Goal: Information Seeking & Learning: Learn about a topic

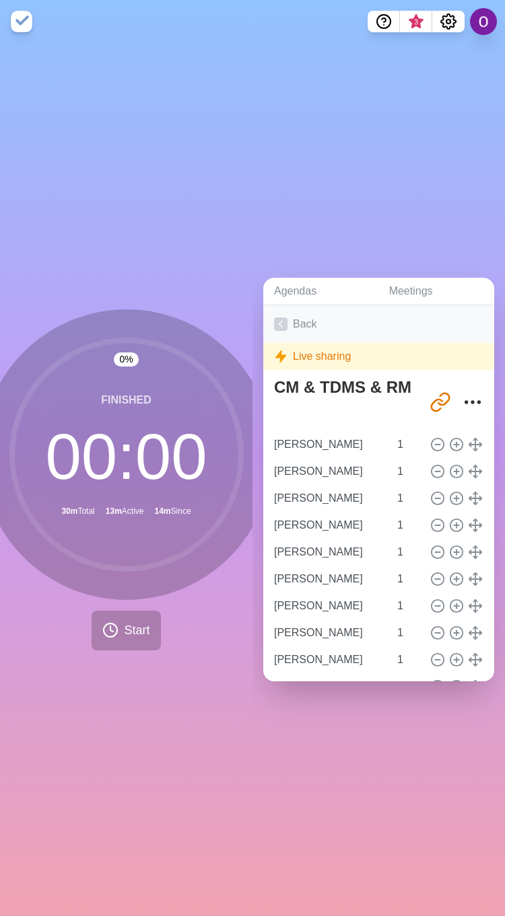
click at [277, 318] on icon at bounding box center [280, 324] width 13 height 13
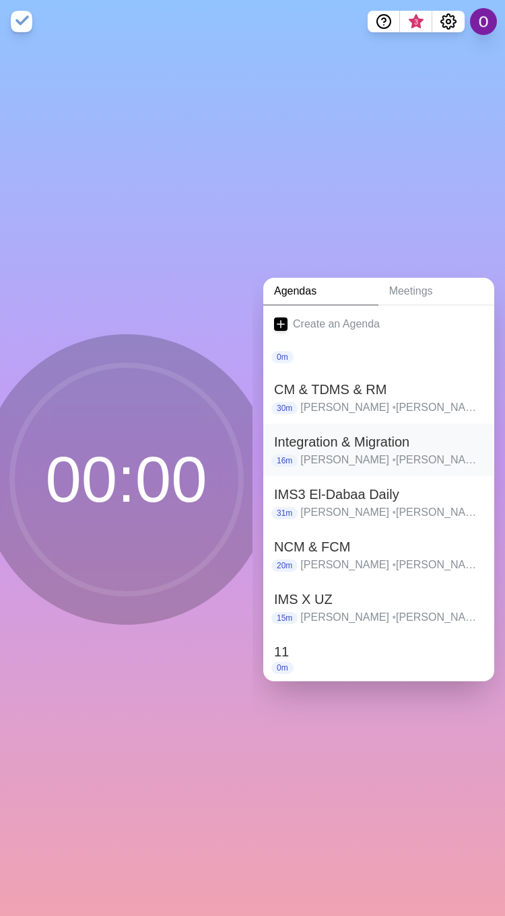
click at [305, 435] on h2 "Integration & Migration" at bounding box center [378, 442] width 209 height 20
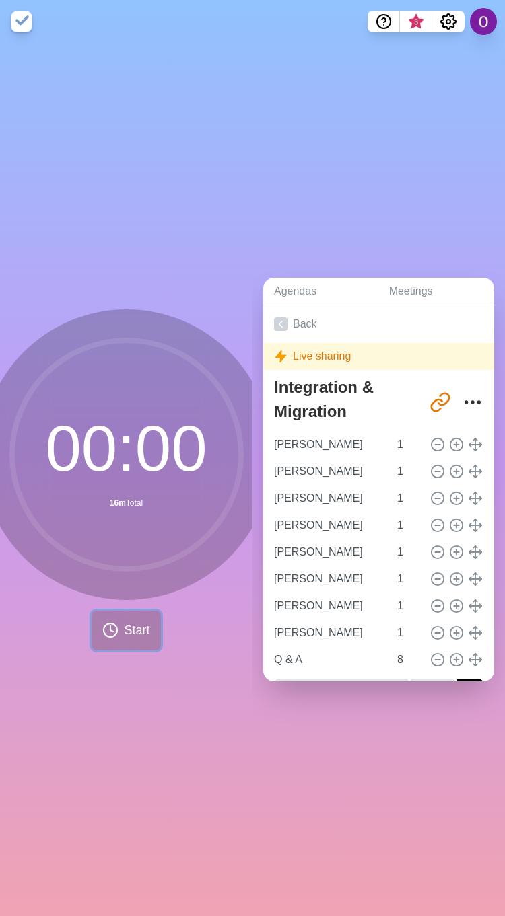
click at [130, 624] on span "Start" at bounding box center [137, 631] width 26 height 18
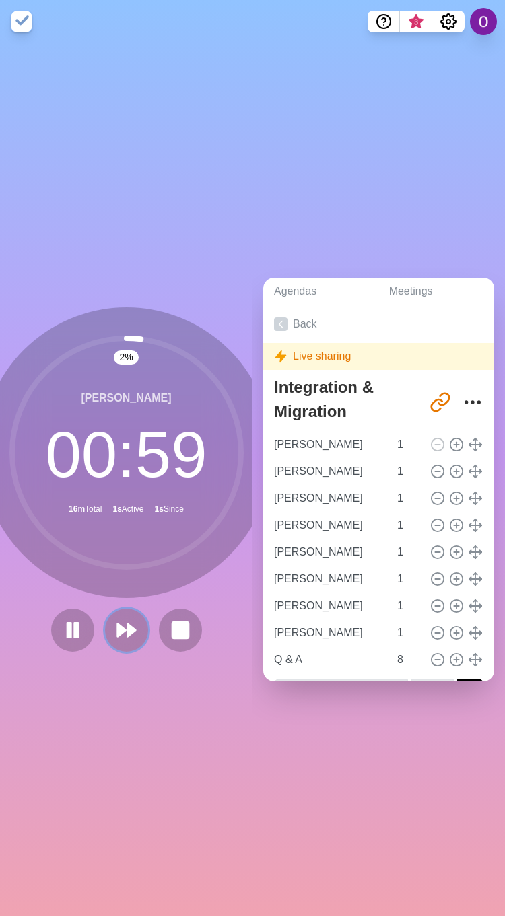
drag, startPoint x: 126, startPoint y: 628, endPoint x: 118, endPoint y: 628, distance: 8.1
click at [125, 628] on icon at bounding box center [127, 631] width 22 height 22
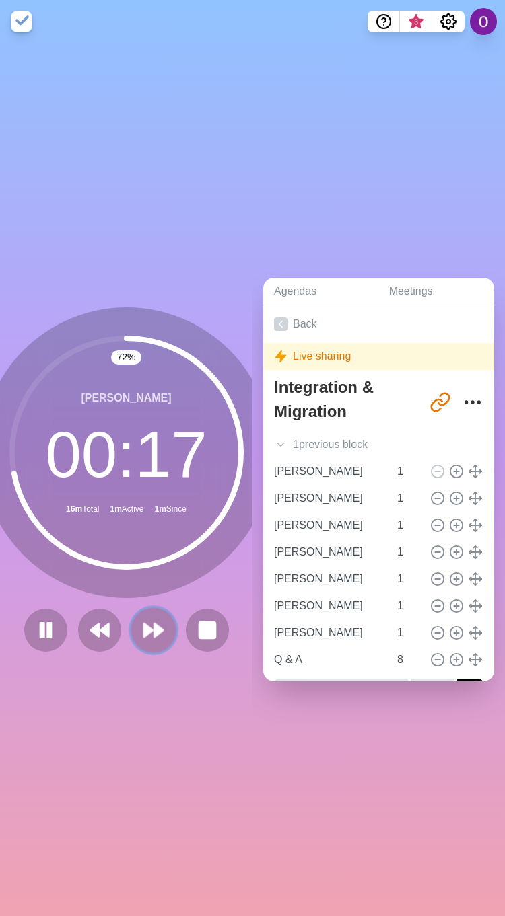
click at [146, 637] on button at bounding box center [153, 630] width 45 height 45
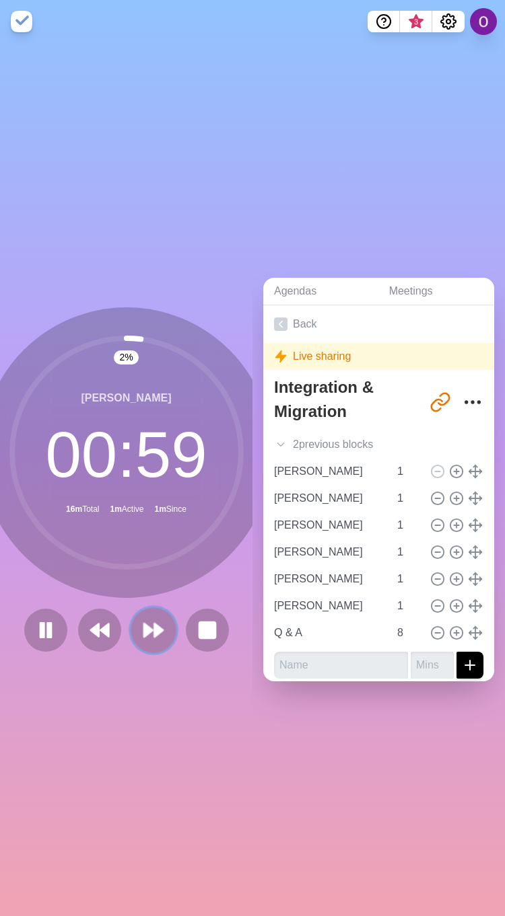
click at [146, 637] on button at bounding box center [153, 630] width 45 height 45
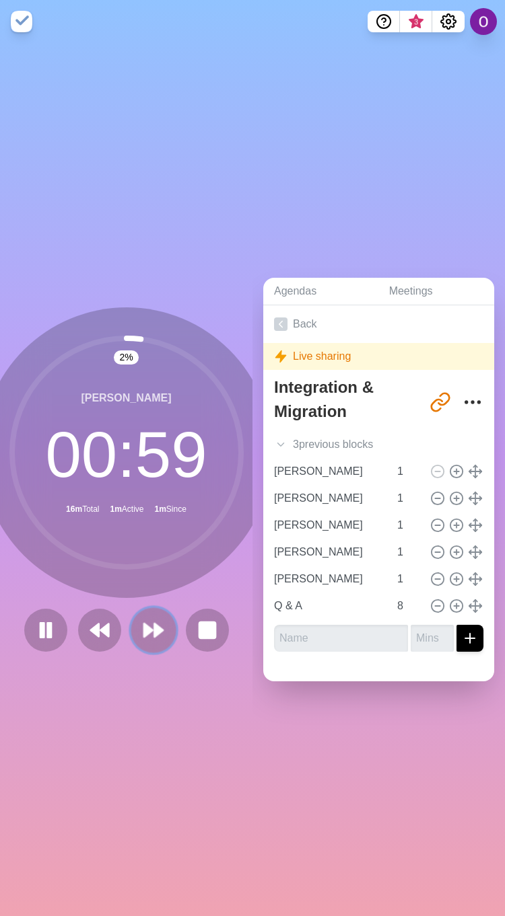
click at [146, 637] on button at bounding box center [153, 630] width 45 height 45
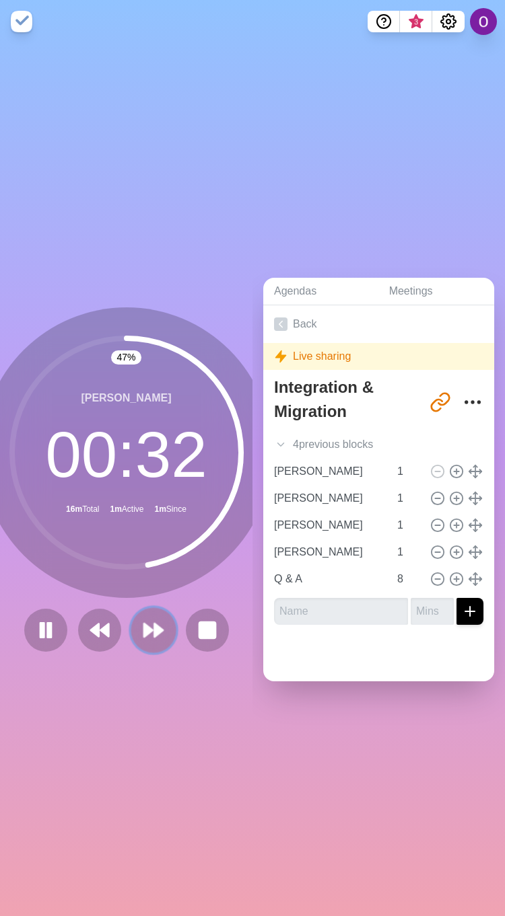
click at [144, 626] on icon at bounding box center [153, 630] width 23 height 23
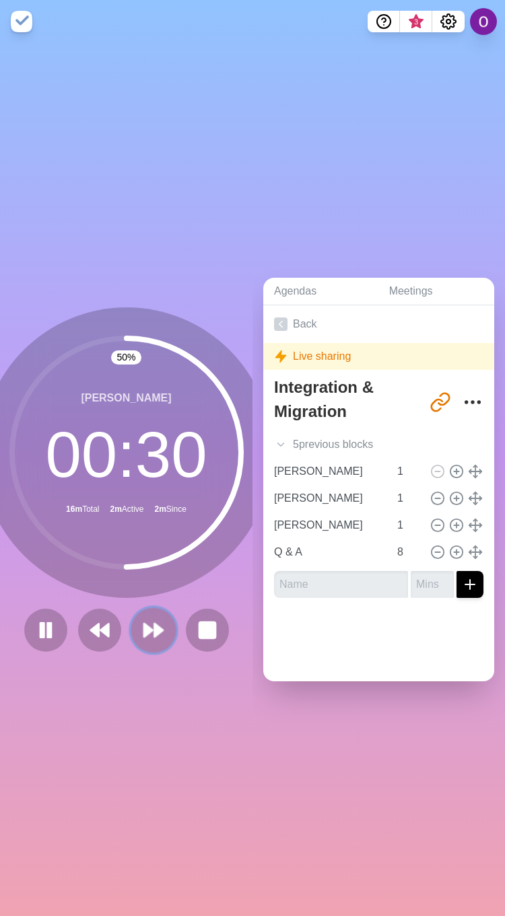
click at [142, 639] on button at bounding box center [153, 630] width 45 height 45
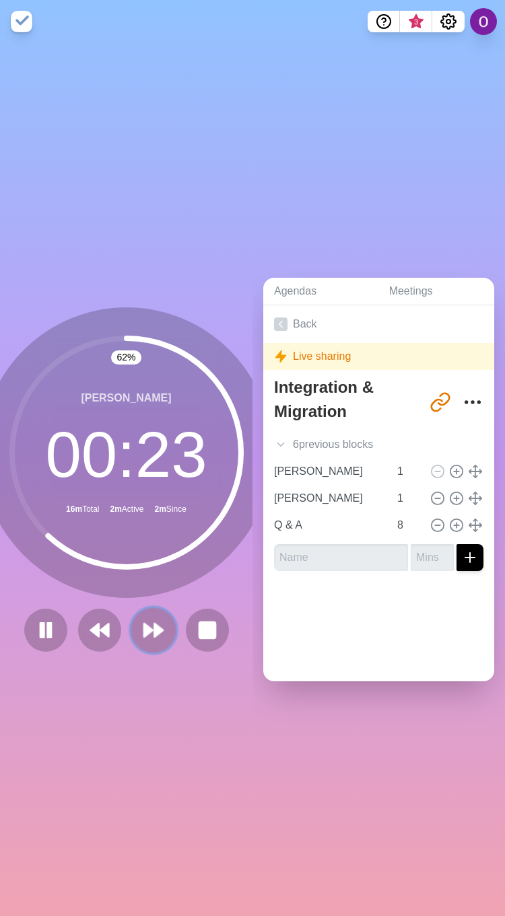
click at [154, 624] on polygon at bounding box center [158, 630] width 9 height 13
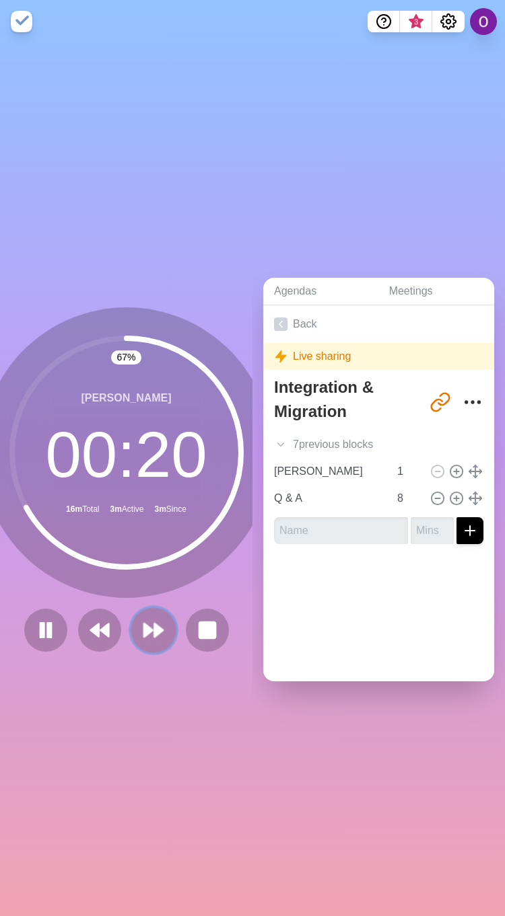
click at [154, 628] on polygon at bounding box center [158, 630] width 9 height 13
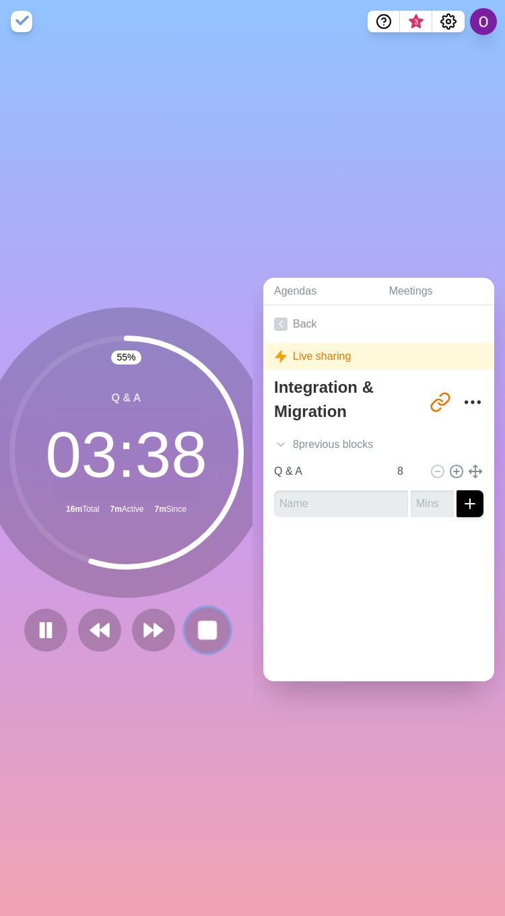
click at [199, 624] on rect at bounding box center [207, 630] width 17 height 17
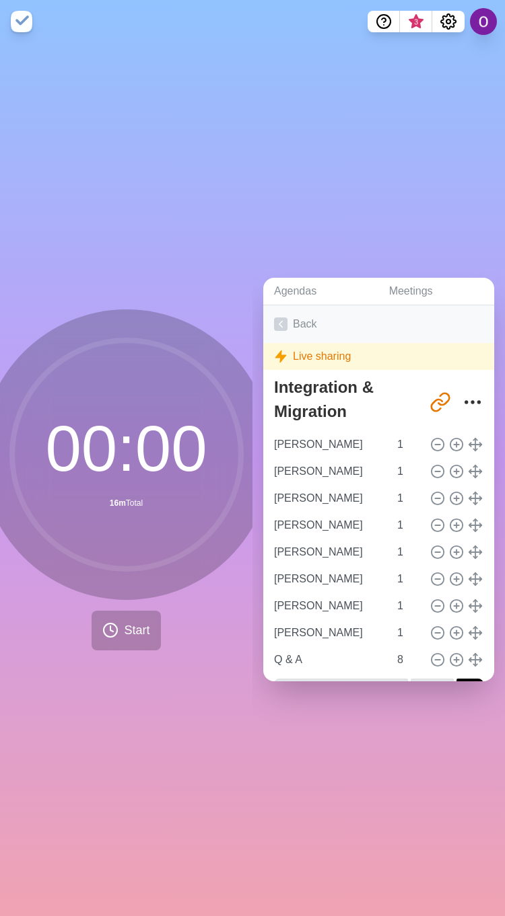
click at [277, 318] on icon at bounding box center [280, 324] width 13 height 13
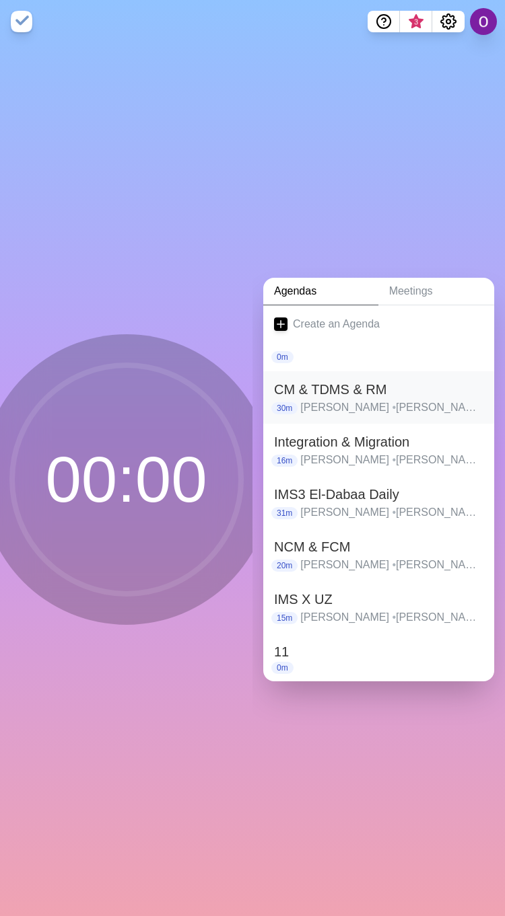
click at [334, 386] on h2 "CM & TDMS & RM" at bounding box center [378, 390] width 209 height 20
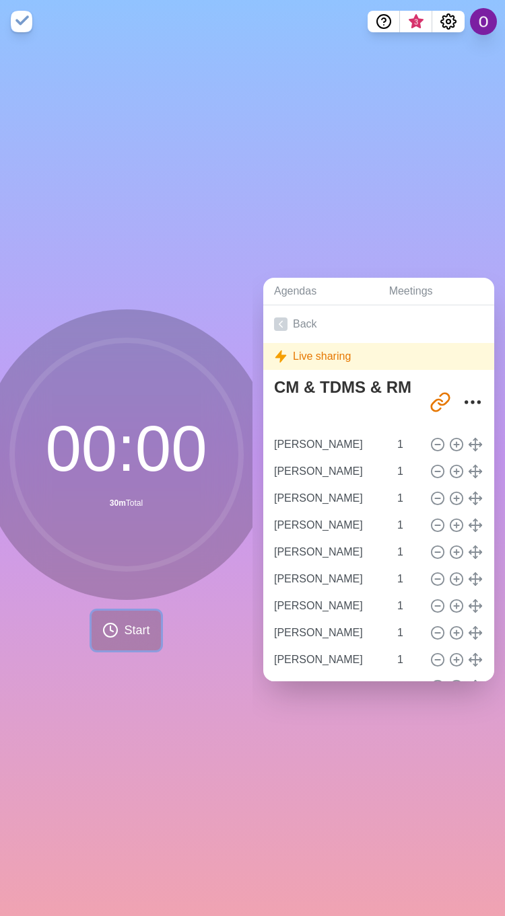
click at [124, 624] on span "Start" at bounding box center [137, 631] width 26 height 18
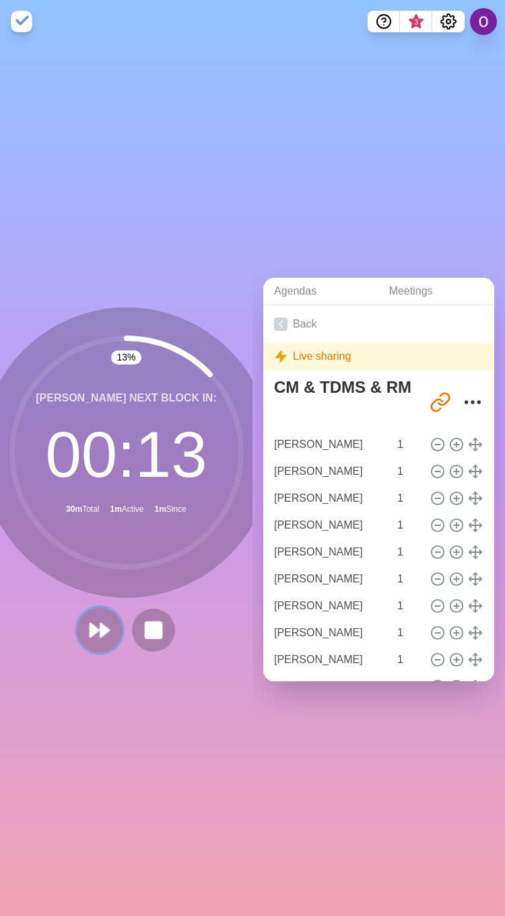
click at [92, 630] on icon at bounding box center [99, 630] width 23 height 23
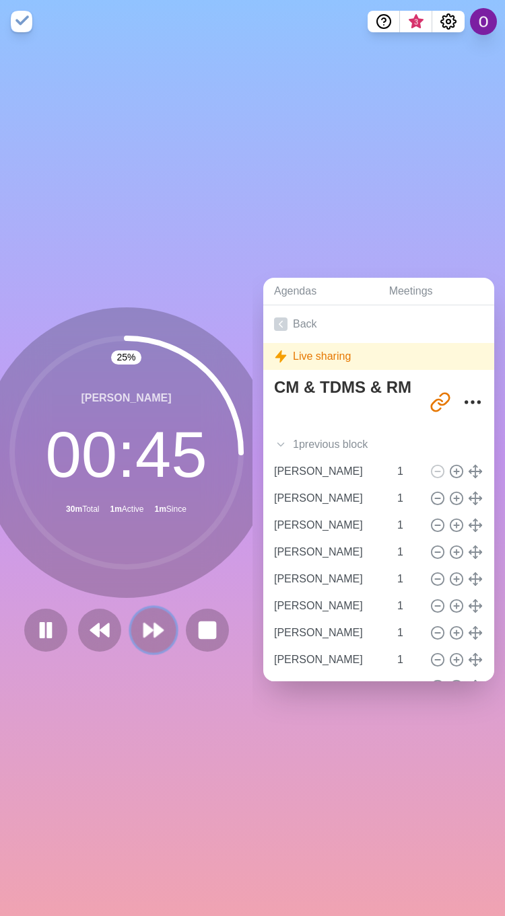
click at [144, 624] on polygon at bounding box center [148, 630] width 9 height 13
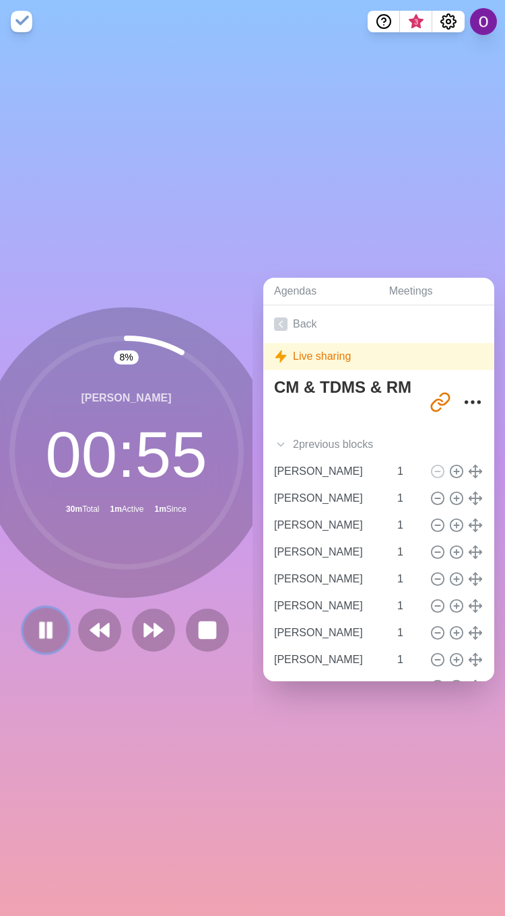
click at [47, 628] on rect at bounding box center [49, 630] width 4 height 15
click at [145, 620] on icon at bounding box center [153, 630] width 23 height 23
click at [46, 630] on icon at bounding box center [45, 630] width 23 height 23
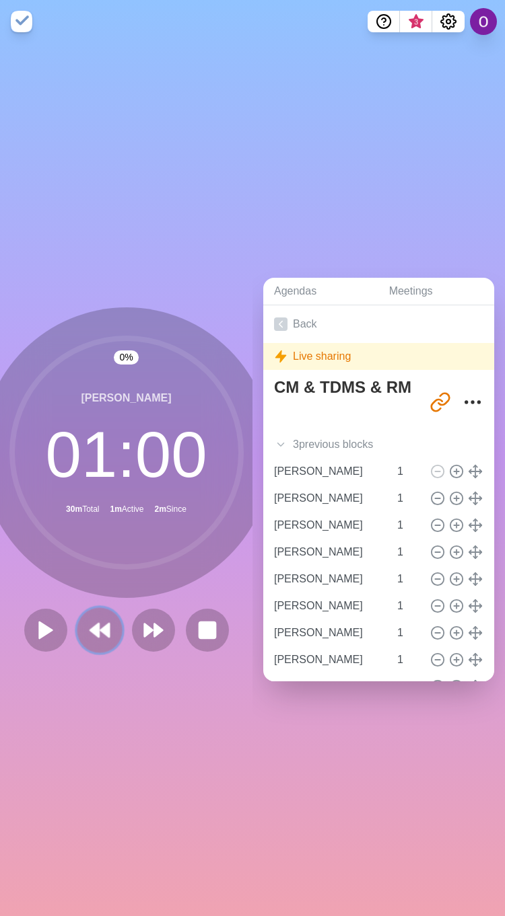
click at [88, 624] on icon at bounding box center [99, 630] width 23 height 23
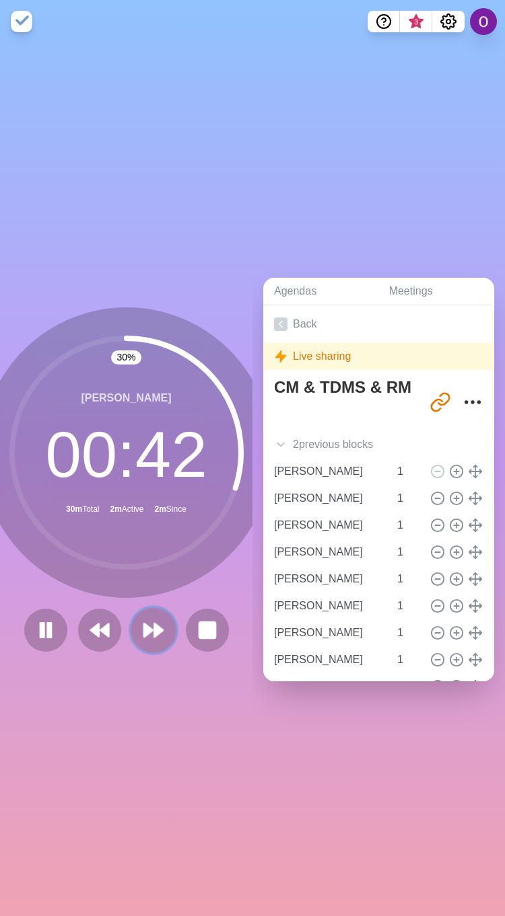
click at [144, 626] on polygon at bounding box center [148, 630] width 9 height 13
click at [156, 624] on icon at bounding box center [153, 630] width 23 height 23
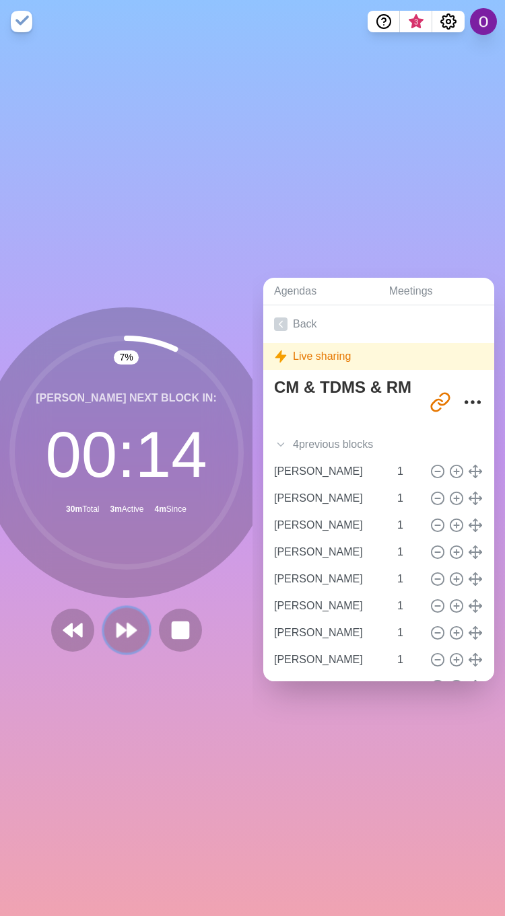
click at [123, 628] on icon at bounding box center [126, 630] width 23 height 23
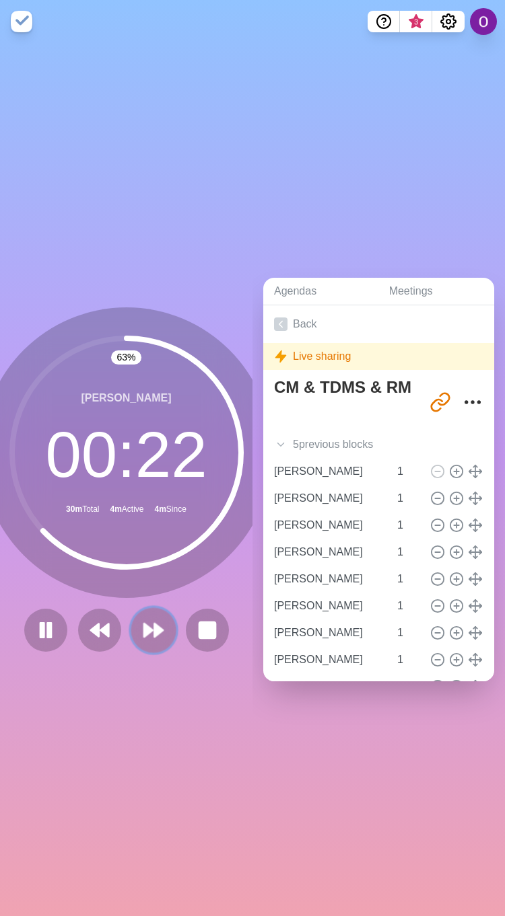
click at [155, 626] on icon at bounding box center [153, 630] width 23 height 23
click at [131, 622] on button at bounding box center [153, 630] width 45 height 45
click at [144, 626] on polygon at bounding box center [148, 630] width 9 height 13
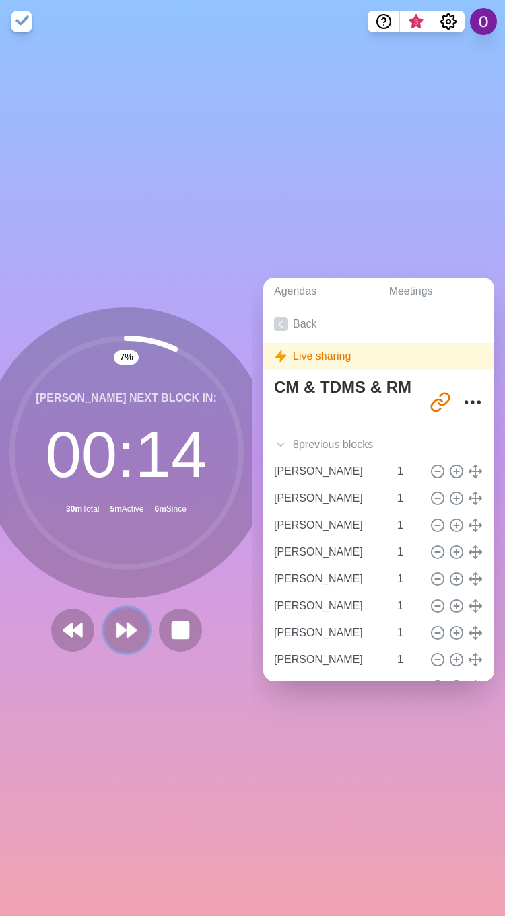
click at [116, 628] on icon at bounding box center [126, 630] width 23 height 23
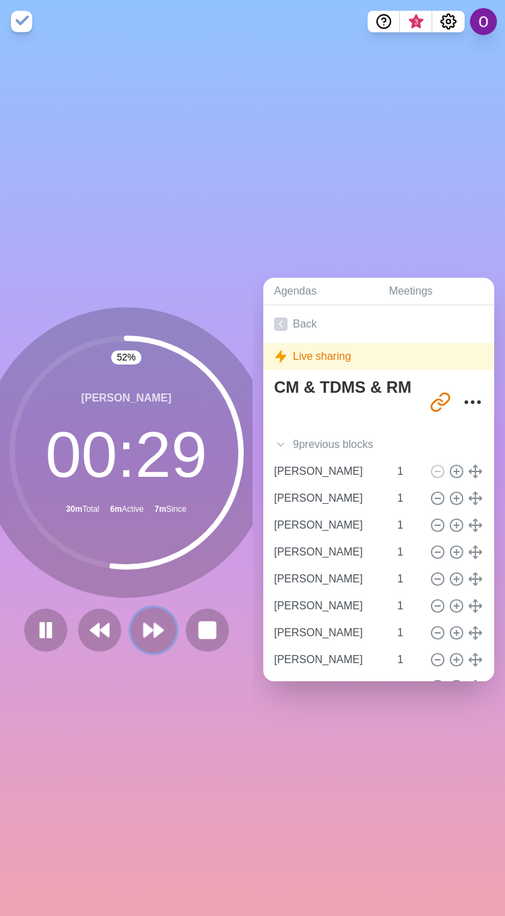
click at [154, 624] on polygon at bounding box center [158, 630] width 9 height 13
click at [142, 630] on icon at bounding box center [153, 630] width 23 height 23
click at [133, 620] on button at bounding box center [153, 630] width 45 height 45
click at [154, 628] on polygon at bounding box center [158, 630] width 9 height 13
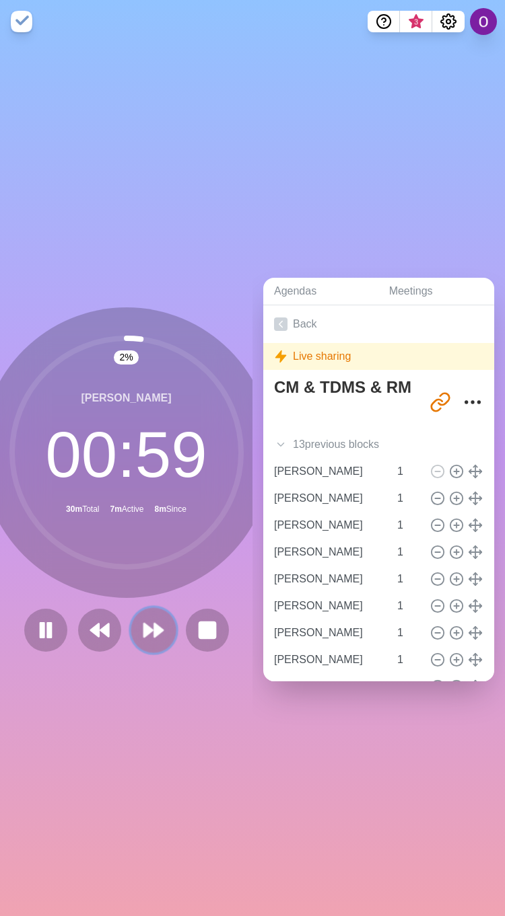
click at [154, 628] on polygon at bounding box center [158, 630] width 9 height 13
click at [144, 624] on polygon at bounding box center [148, 630] width 9 height 13
click at [132, 622] on button at bounding box center [153, 630] width 45 height 45
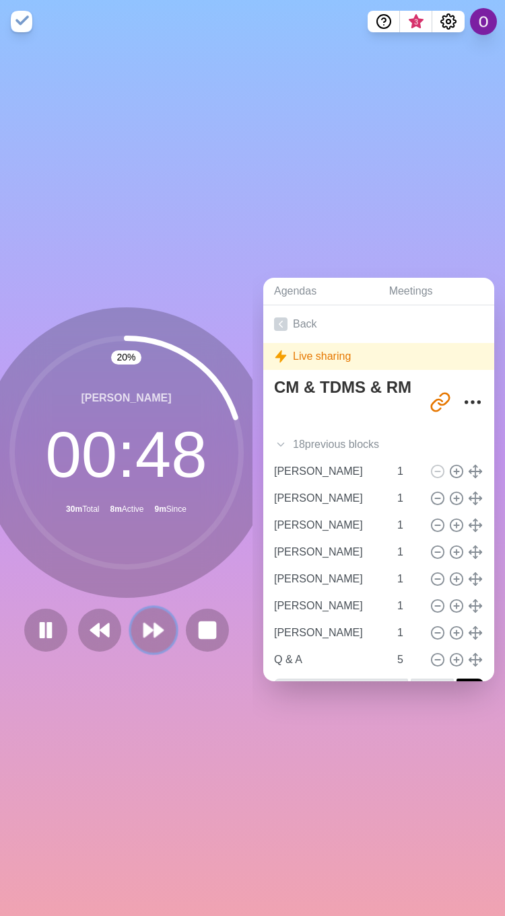
click at [154, 628] on polygon at bounding box center [158, 630] width 9 height 13
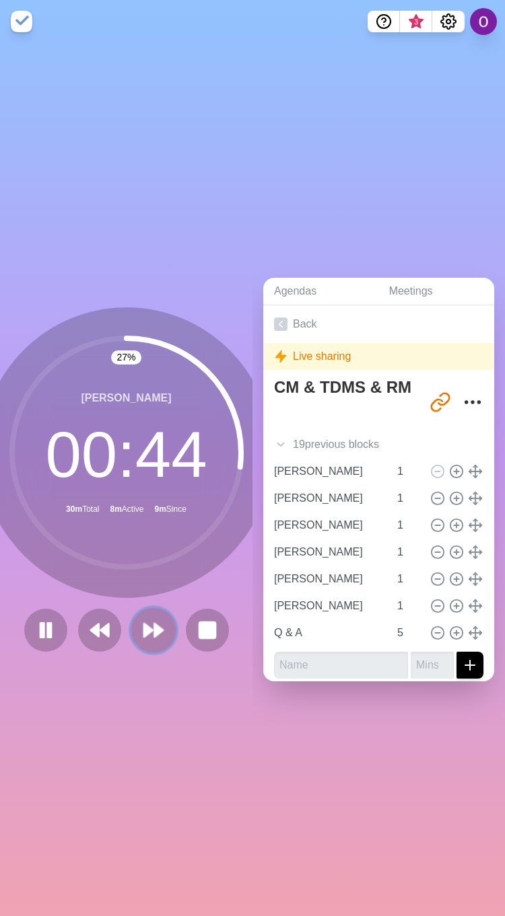
click at [144, 624] on polygon at bounding box center [148, 630] width 9 height 13
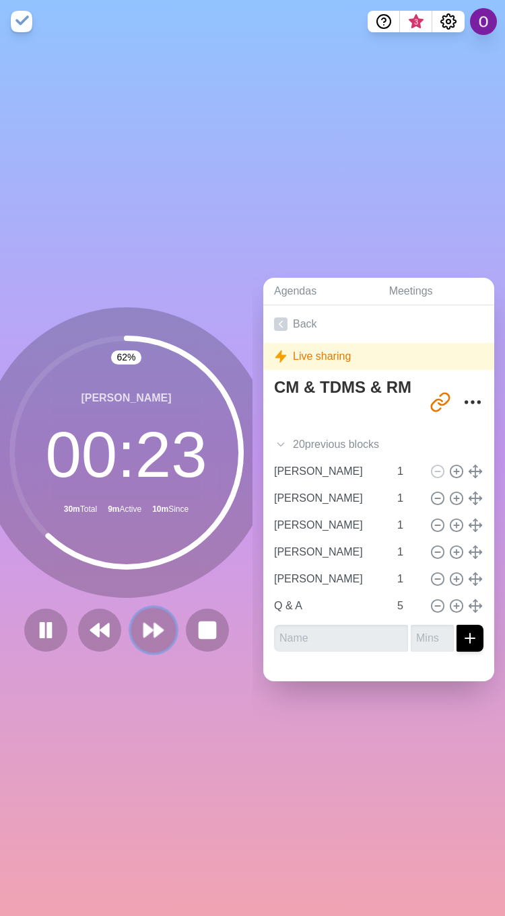
click at [154, 624] on polygon at bounding box center [158, 630] width 9 height 13
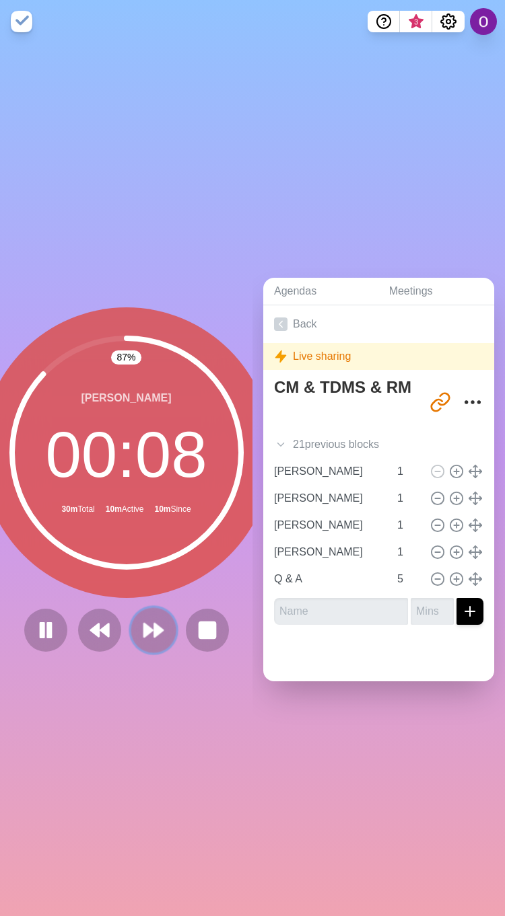
click at [131, 628] on button at bounding box center [153, 630] width 45 height 45
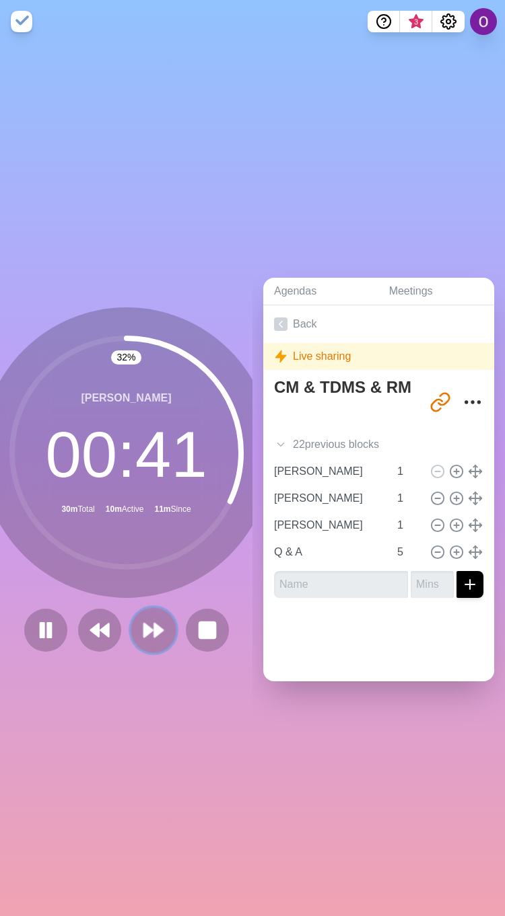
click at [142, 620] on icon at bounding box center [153, 630] width 23 height 23
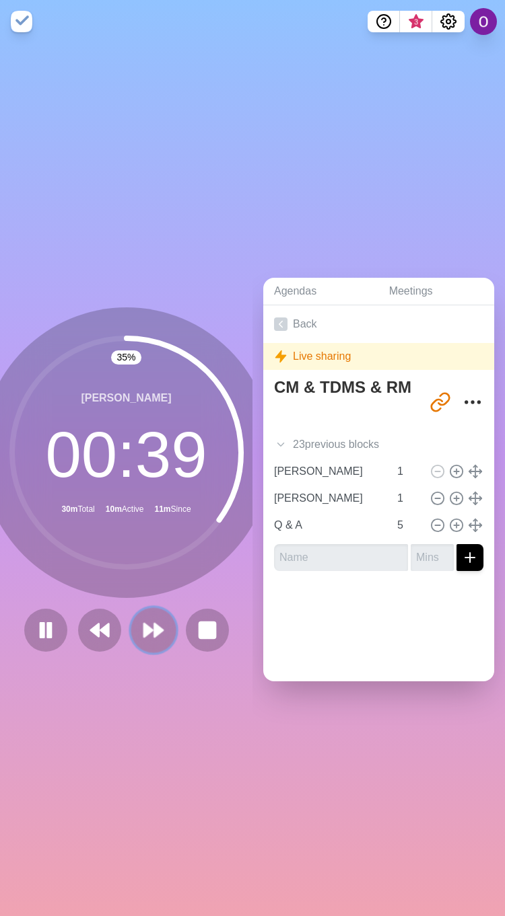
click at [154, 624] on polygon at bounding box center [158, 630] width 9 height 13
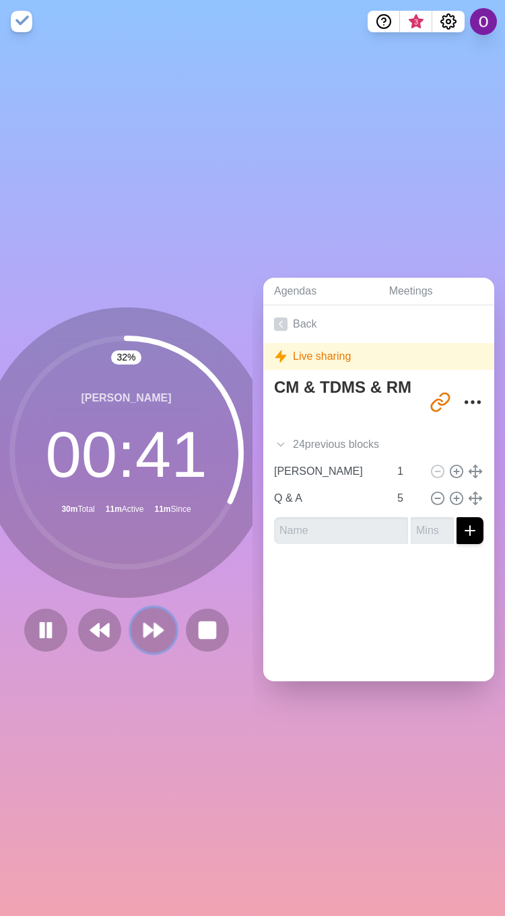
click at [154, 624] on polygon at bounding box center [158, 630] width 9 height 13
